Goal: Check status: Check status

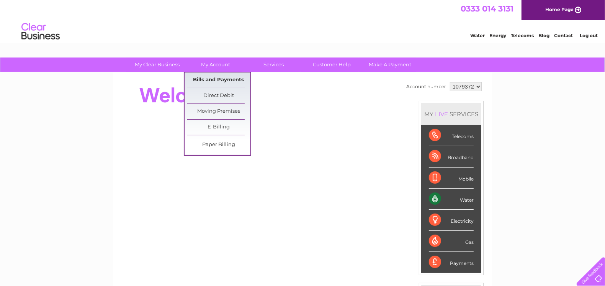
click at [213, 80] on link "Bills and Payments" at bounding box center [218, 79] width 63 height 15
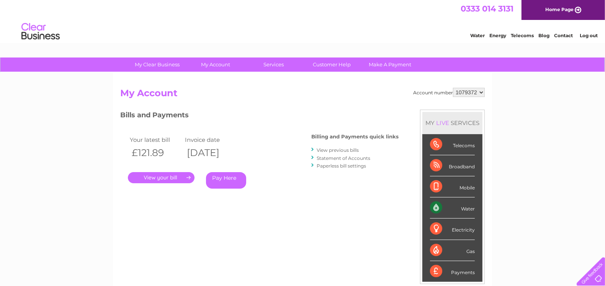
click at [166, 176] on link "." at bounding box center [161, 177] width 67 height 11
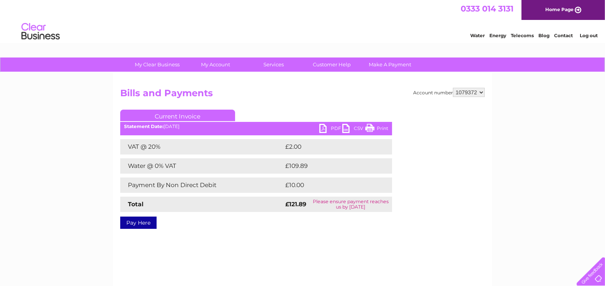
click at [323, 127] on link "PDF" at bounding box center [331, 129] width 23 height 11
